Goal: Share content: Share content

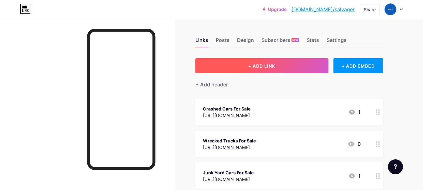
click at [284, 69] on button "+ ADD LINK" at bounding box center [262, 65] width 133 height 15
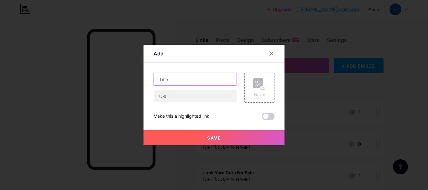
click at [183, 82] on input "text" at bounding box center [195, 79] width 83 height 13
paste input "Is it Safe to Buy a Rebuilt Car?"
type input "Is it Safe to Buy a Rebuilt Car?"
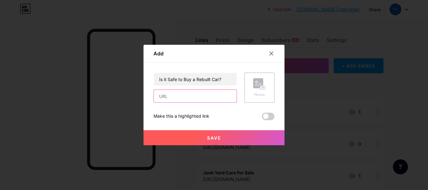
click at [193, 102] on input "text" at bounding box center [195, 96] width 83 height 13
paste input "[URL][DOMAIN_NAME]"
type input "[URL][DOMAIN_NAME]"
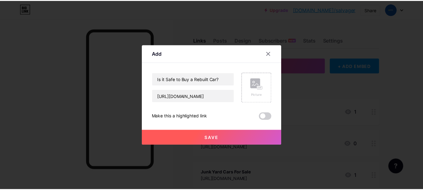
scroll to position [0, 0]
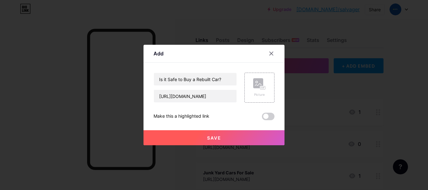
click at [182, 140] on button "Save" at bounding box center [214, 137] width 141 height 15
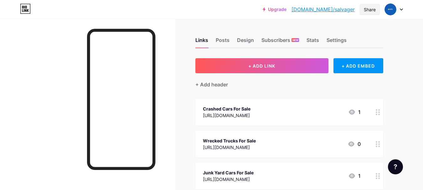
click at [373, 8] on div "Share" at bounding box center [370, 9] width 12 height 7
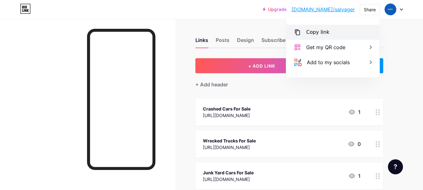
click at [346, 36] on div "Copy link" at bounding box center [332, 32] width 93 height 15
